Goal: Task Accomplishment & Management: Use online tool/utility

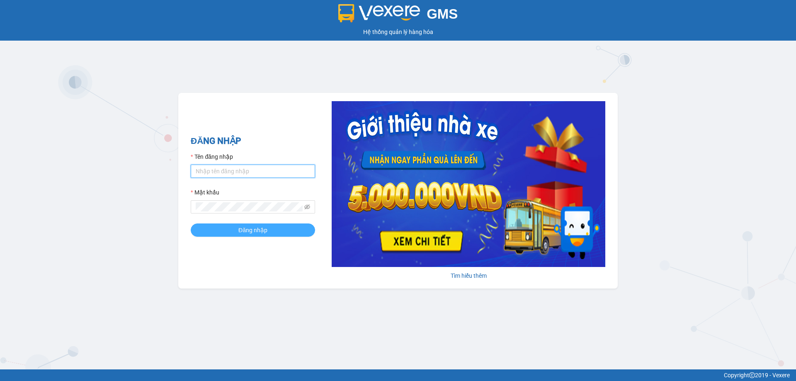
type input "bagahophong.tuanhung"
click at [260, 228] on span "Đăng nhập" at bounding box center [252, 229] width 29 height 9
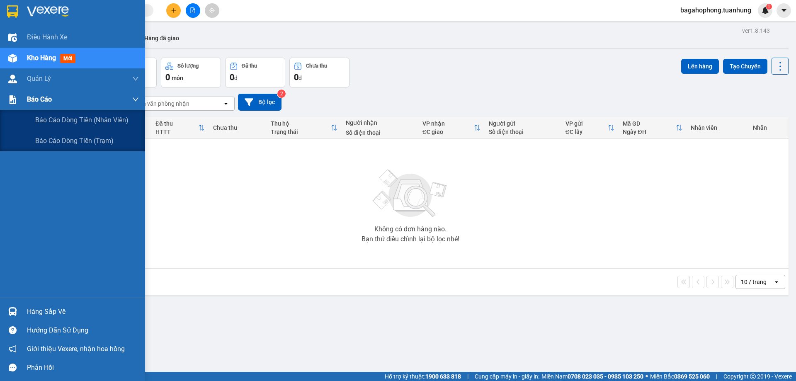
click at [53, 97] on div "Báo cáo" at bounding box center [83, 99] width 112 height 21
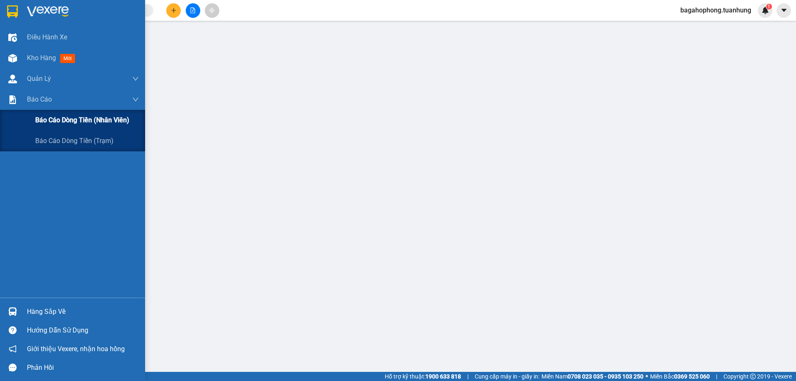
click at [62, 117] on span "Báo cáo dòng tiền (nhân viên)" at bounding box center [82, 120] width 94 height 10
